Goal: Ask a question: Seek information or help from site administrators or community

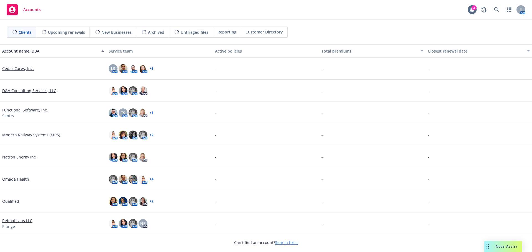
click at [498, 249] on div "Nova Assist" at bounding box center [503, 246] width 38 height 11
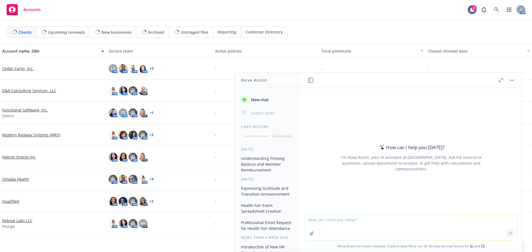
click at [308, 218] on textarea at bounding box center [411, 227] width 212 height 25
click at [323, 220] on textarea "How do I print to PDF option?" at bounding box center [411, 227] width 212 height 26
type textarea "How do I save a email to print to PDF option?"
click at [508, 235] on icon at bounding box center [510, 234] width 4 height 4
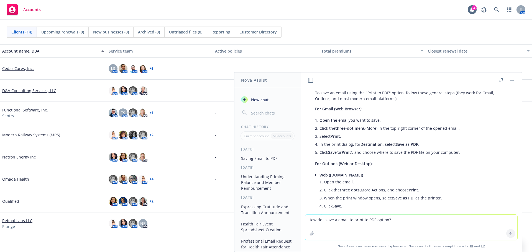
scroll to position [20, 0]
